Goal: Task Accomplishment & Management: Use online tool/utility

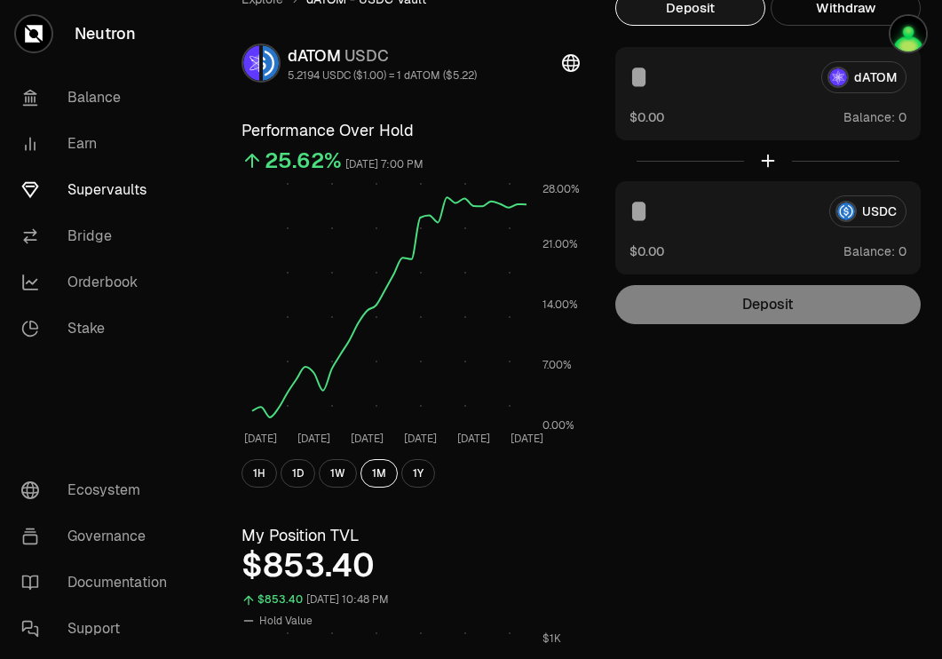
scroll to position [17, 0]
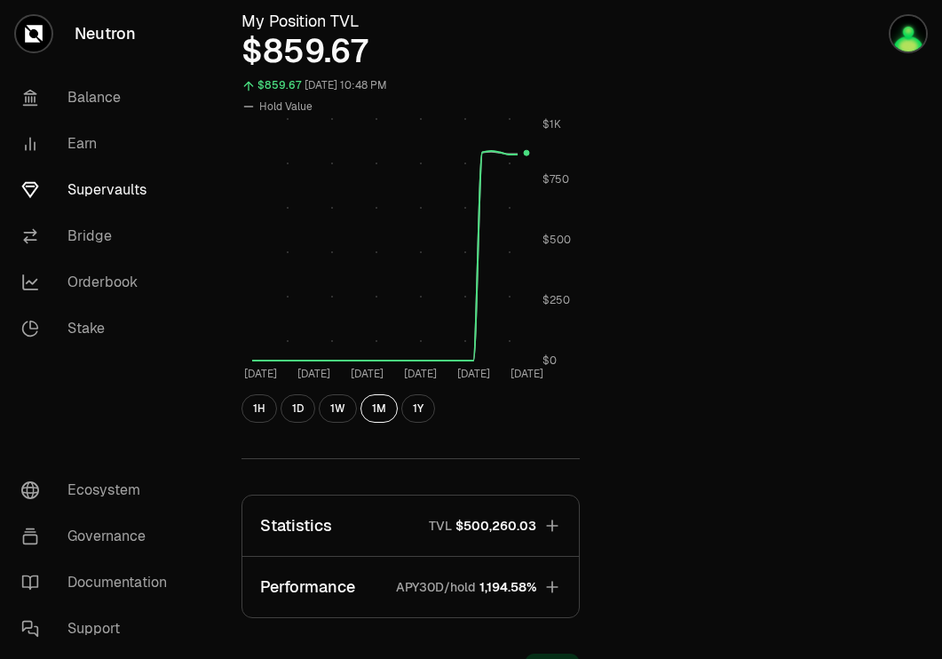
scroll to position [873, 0]
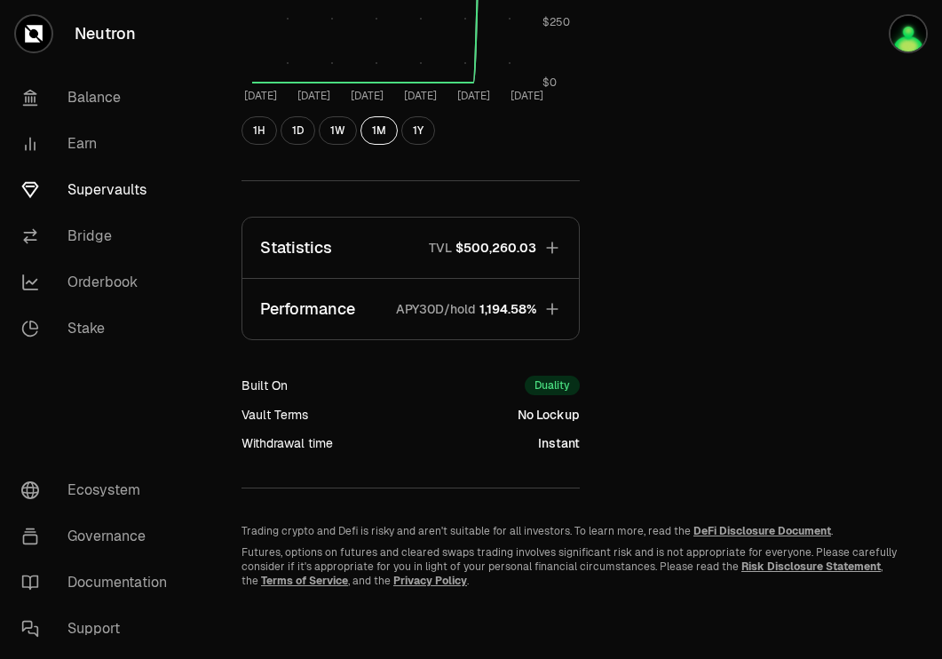
click at [524, 314] on span "1,194.58%" at bounding box center [508, 309] width 57 height 18
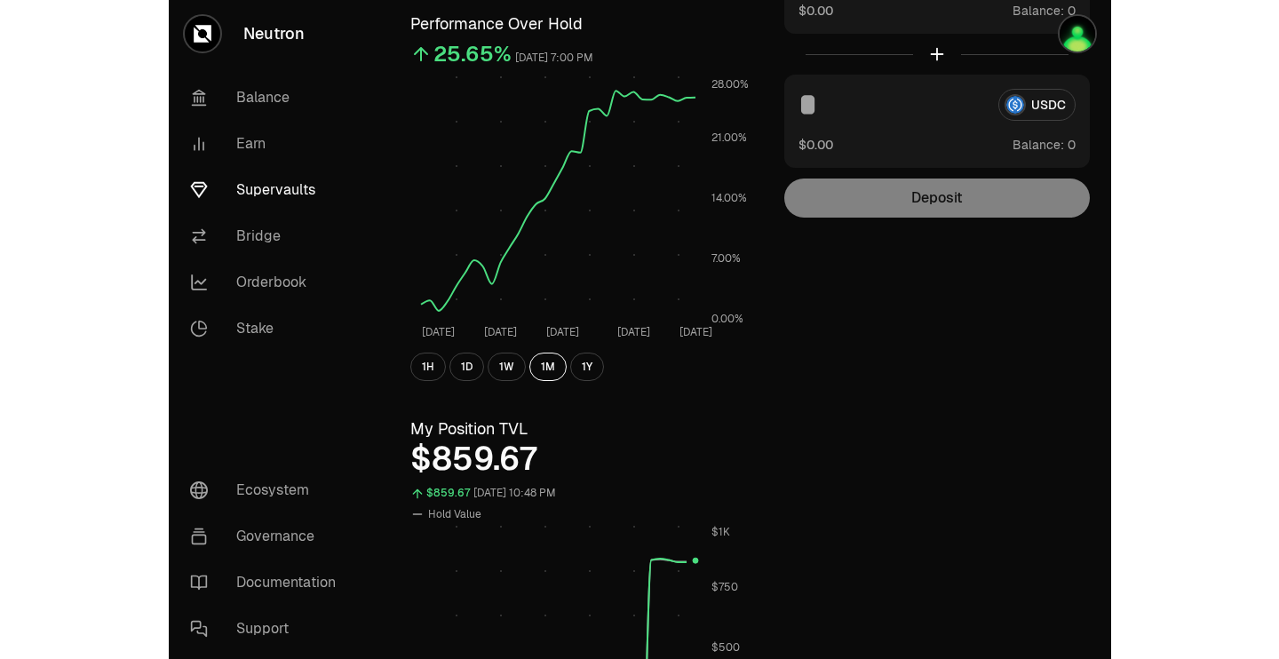
scroll to position [0, 0]
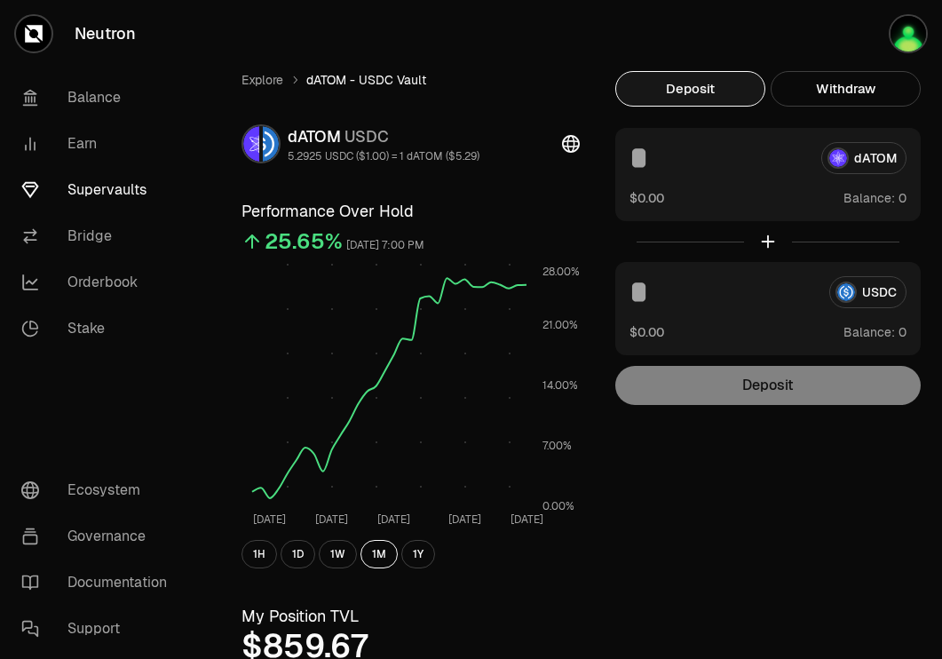
click at [104, 194] on link "Supervaults" at bounding box center [99, 190] width 185 height 46
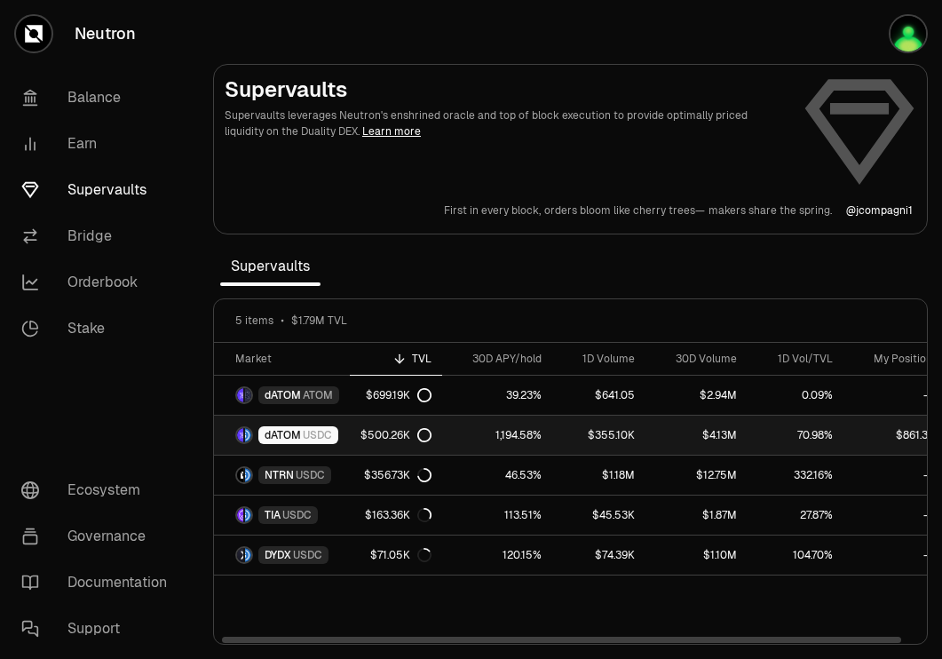
click at [479, 433] on link "1,194.58%" at bounding box center [497, 435] width 110 height 39
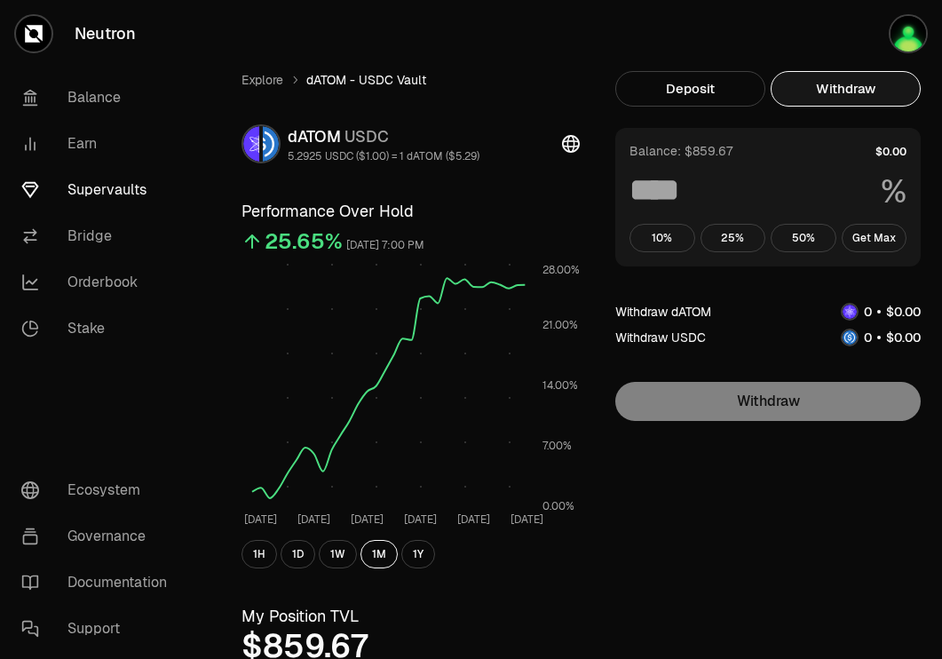
click at [898, 86] on button "Withdraw" at bounding box center [846, 89] width 150 height 36
click at [876, 242] on button "Get Max" at bounding box center [875, 238] width 66 height 28
type input "***"
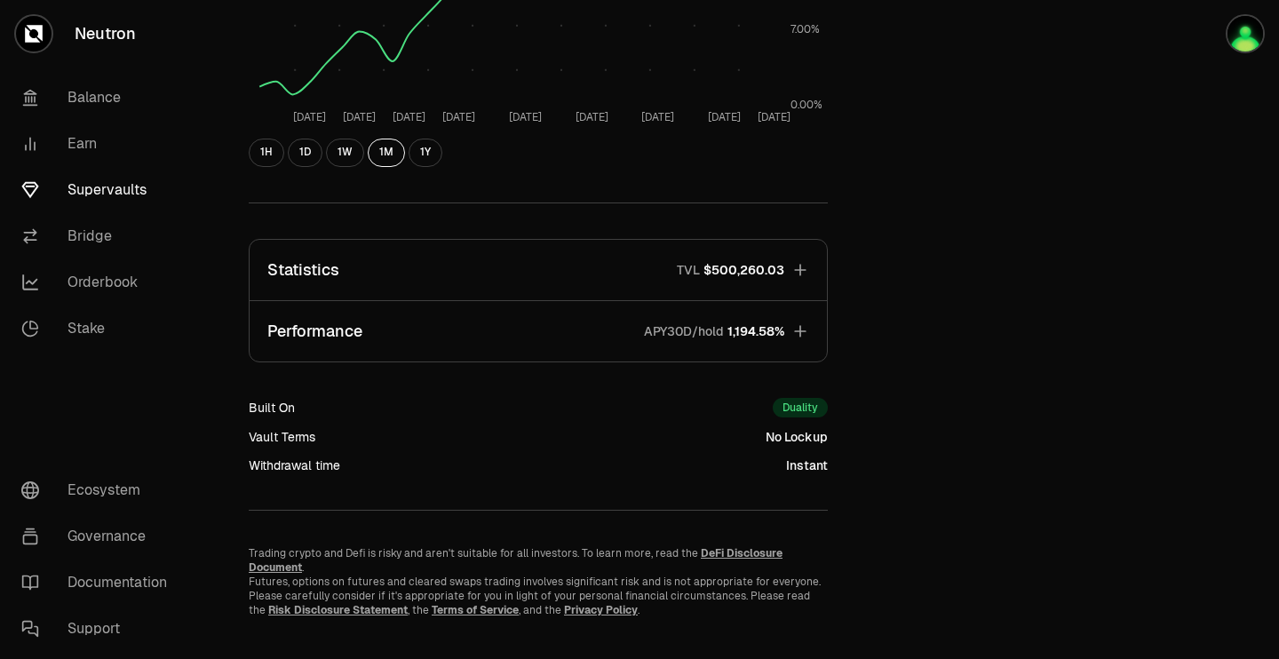
scroll to position [476, 0]
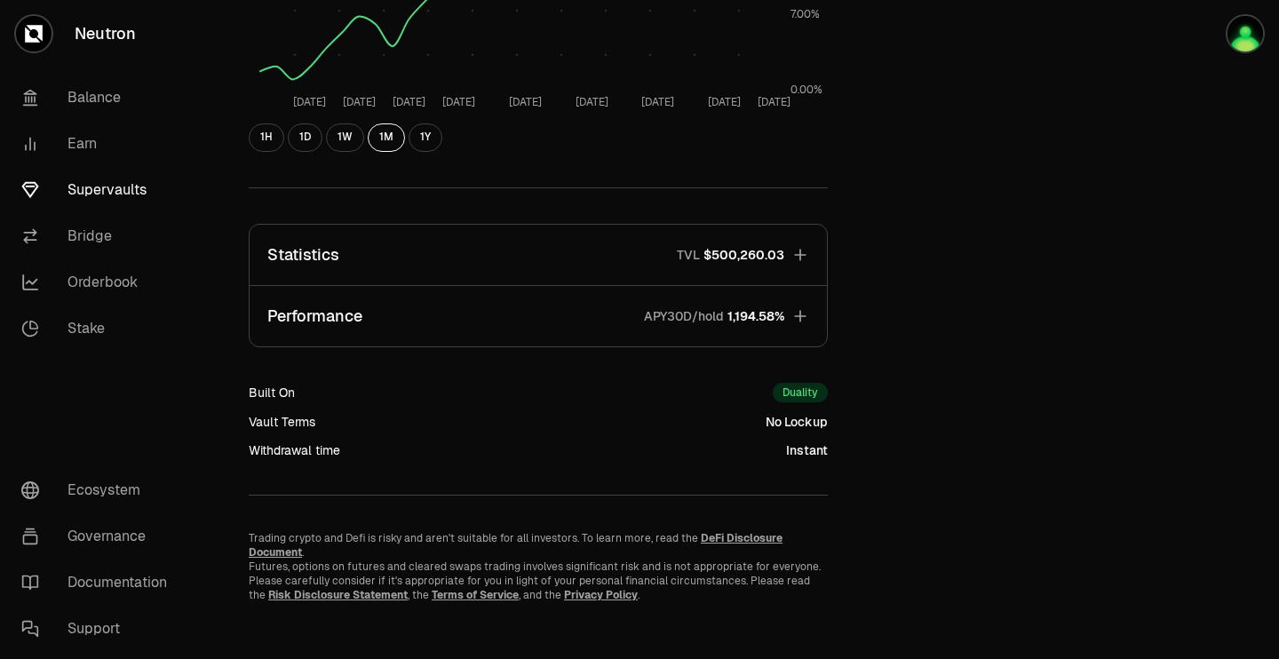
click at [793, 250] on icon "button" at bounding box center [800, 255] width 18 height 18
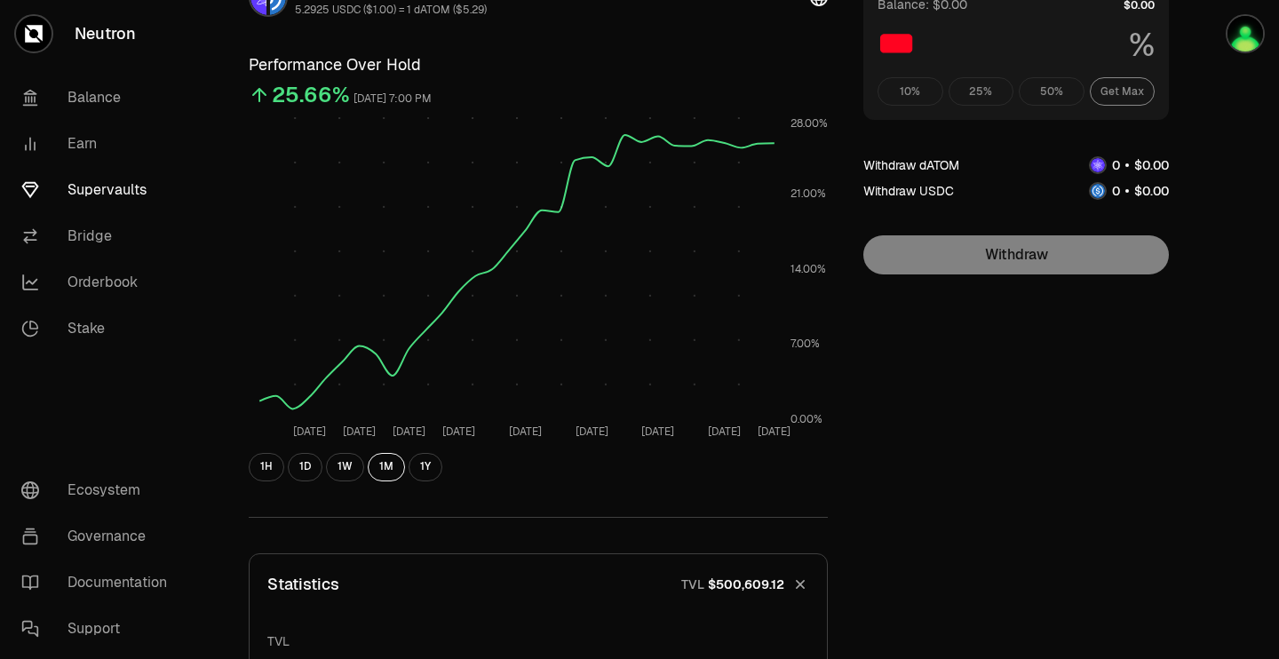
scroll to position [0, 0]
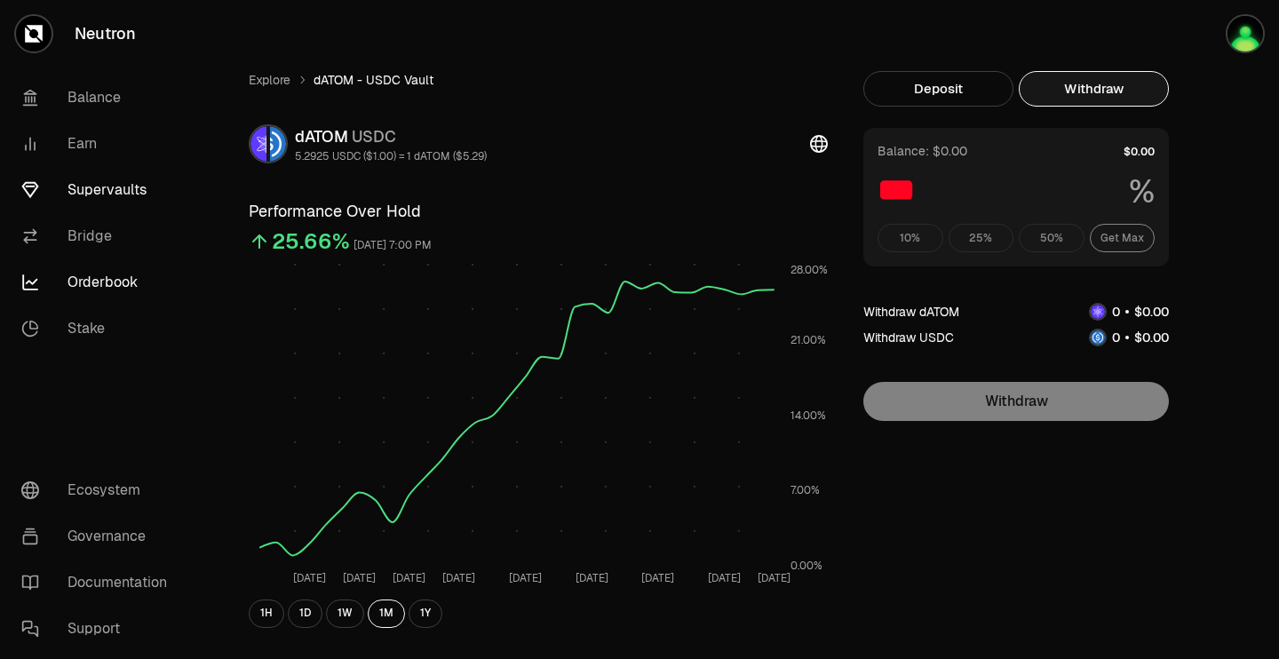
click at [116, 276] on link "Orderbook" at bounding box center [99, 282] width 185 height 46
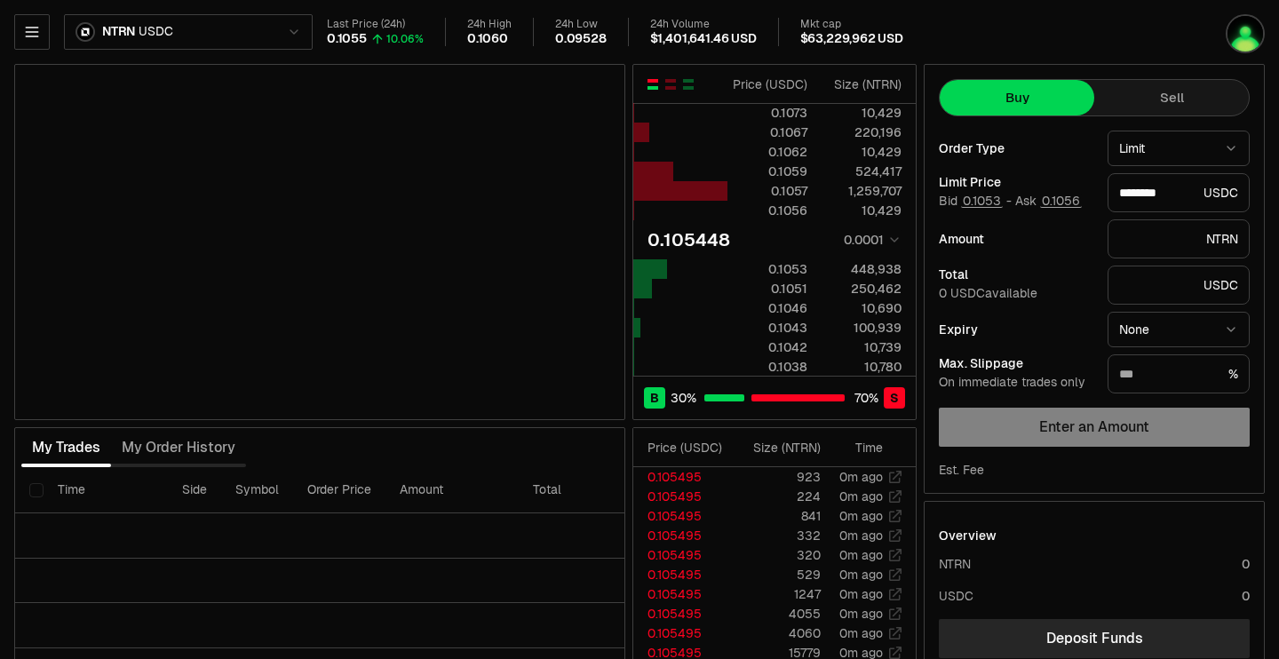
click at [269, 26] on html "Neutron Balance Earn Supervaults Bridge Orderbook Stake Ecosystem Governance Do…" at bounding box center [639, 387] width 1279 height 774
type input "********"
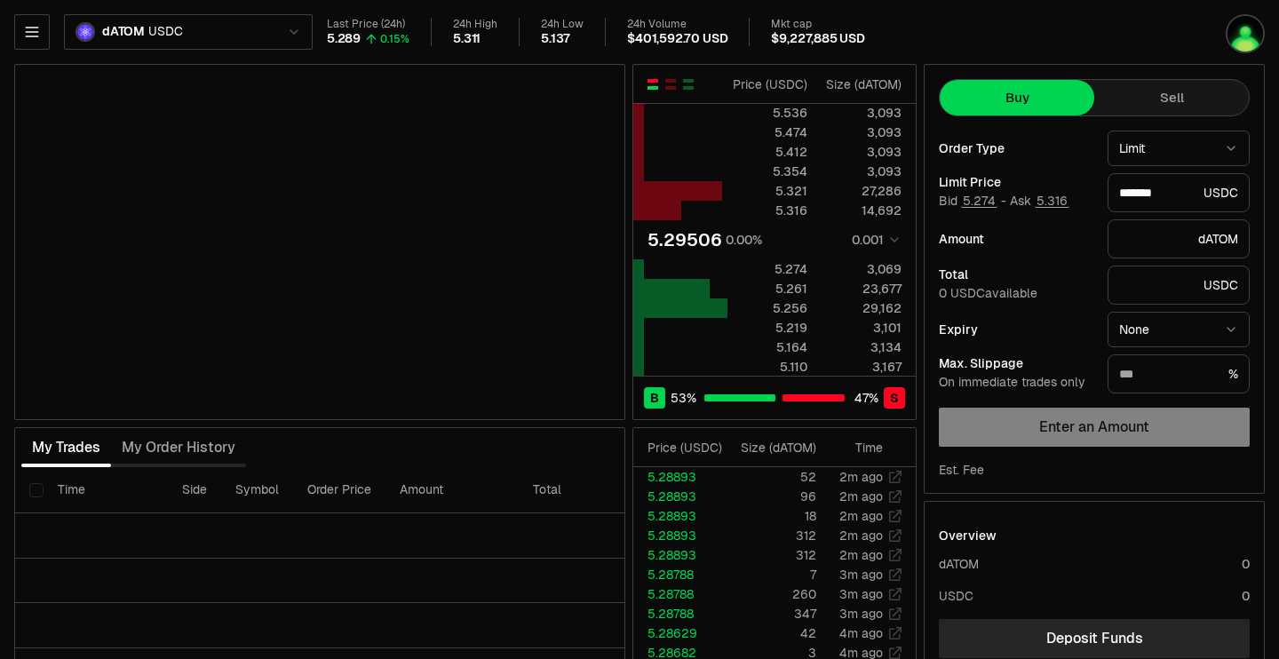
type input "*******"
